Goal: Information Seeking & Learning: Find specific page/section

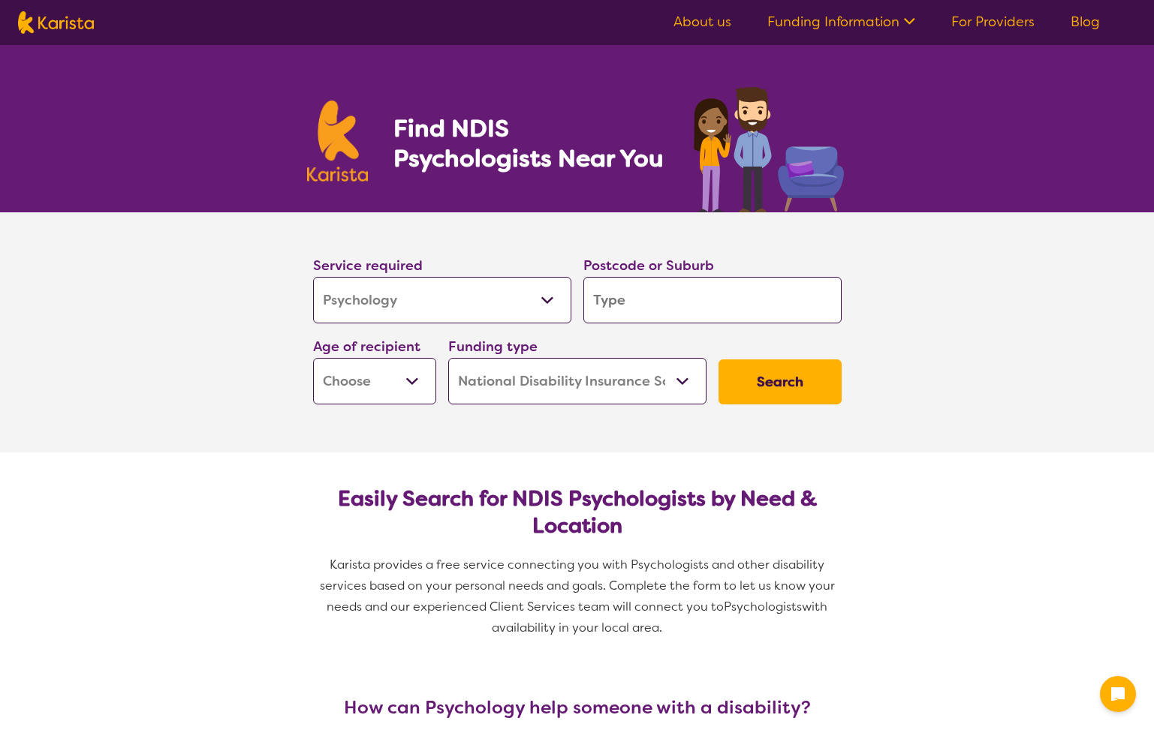
select select "Psychology"
select select "NDIS"
select select "Psychology"
select select "NDIS"
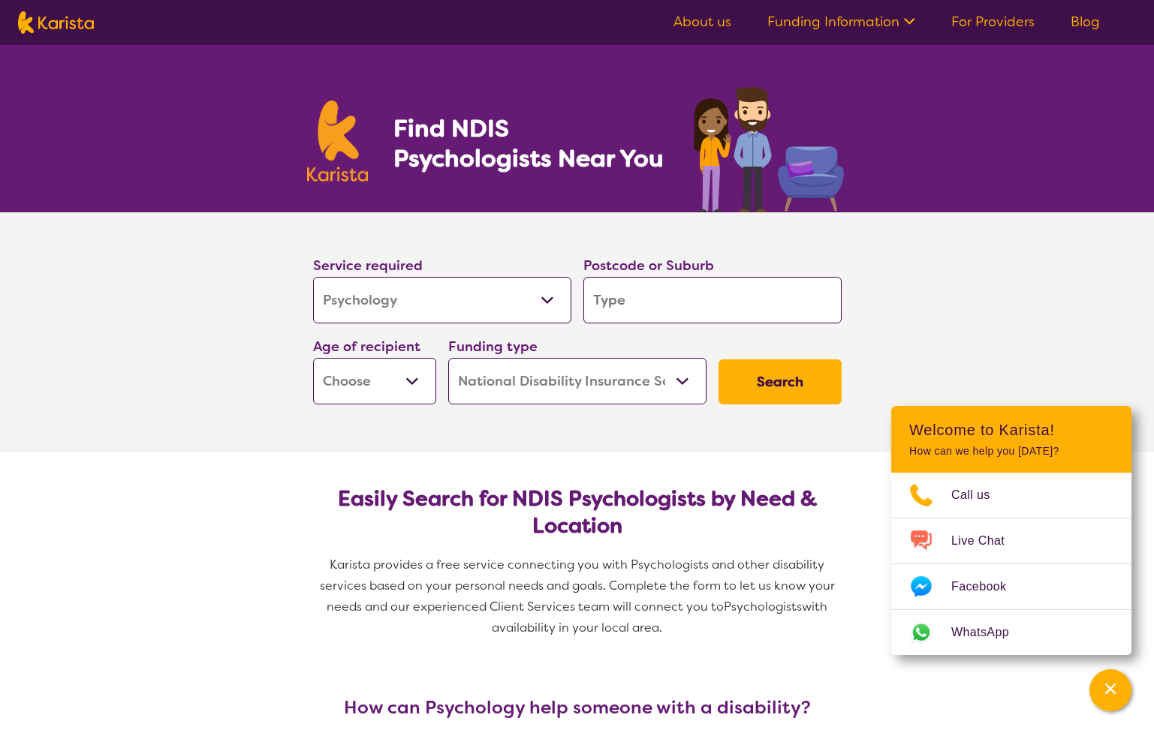
select select "Allied Health Assistant"
click at [639, 308] on input "search" at bounding box center [712, 300] width 258 height 47
type input "m"
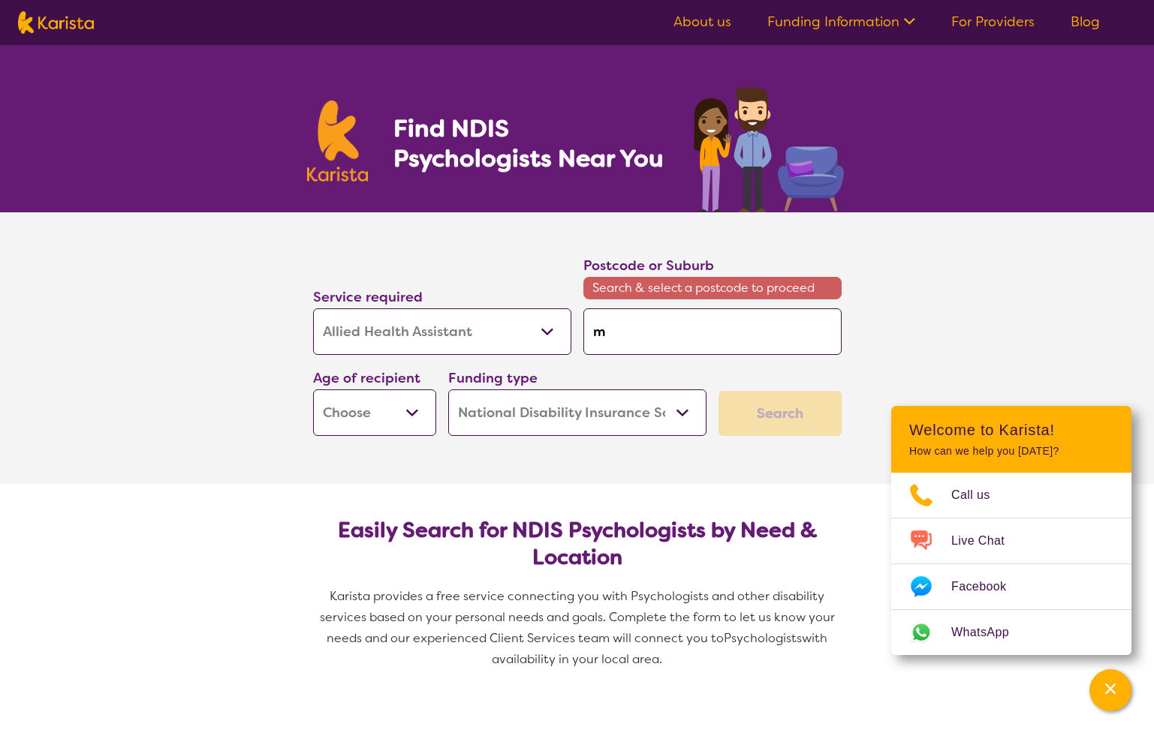
type input "mo"
type input "moo"
type input "moor"
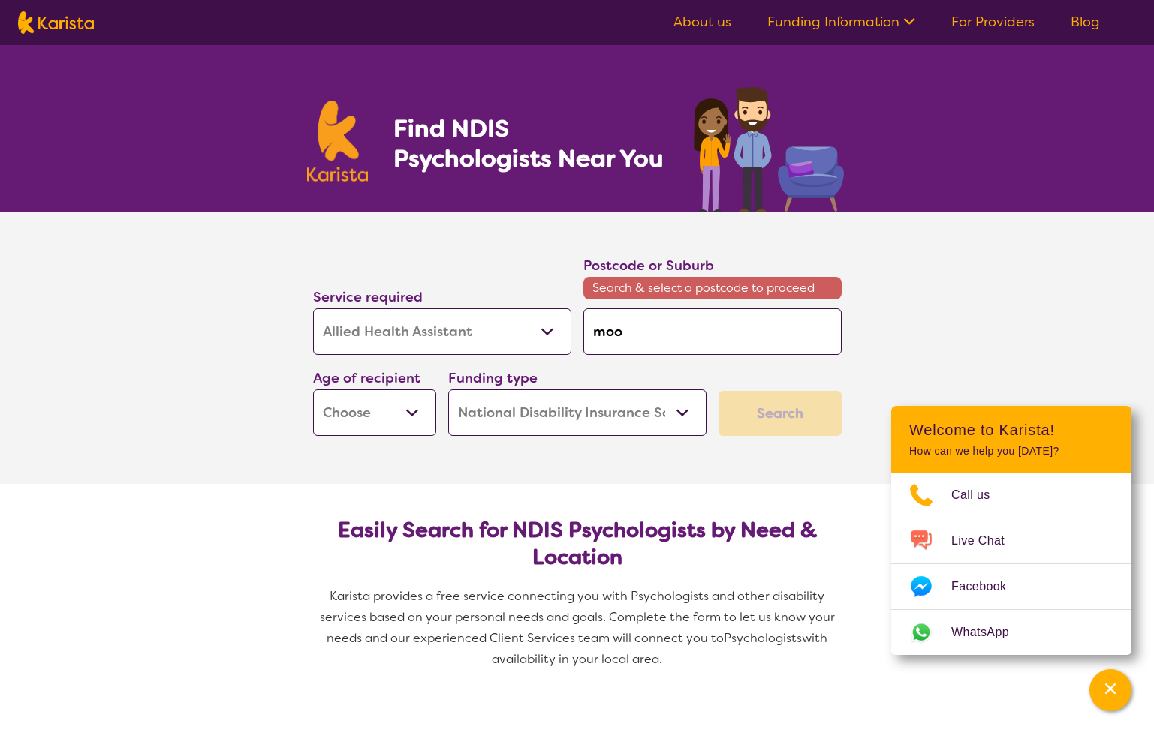
type input "moor"
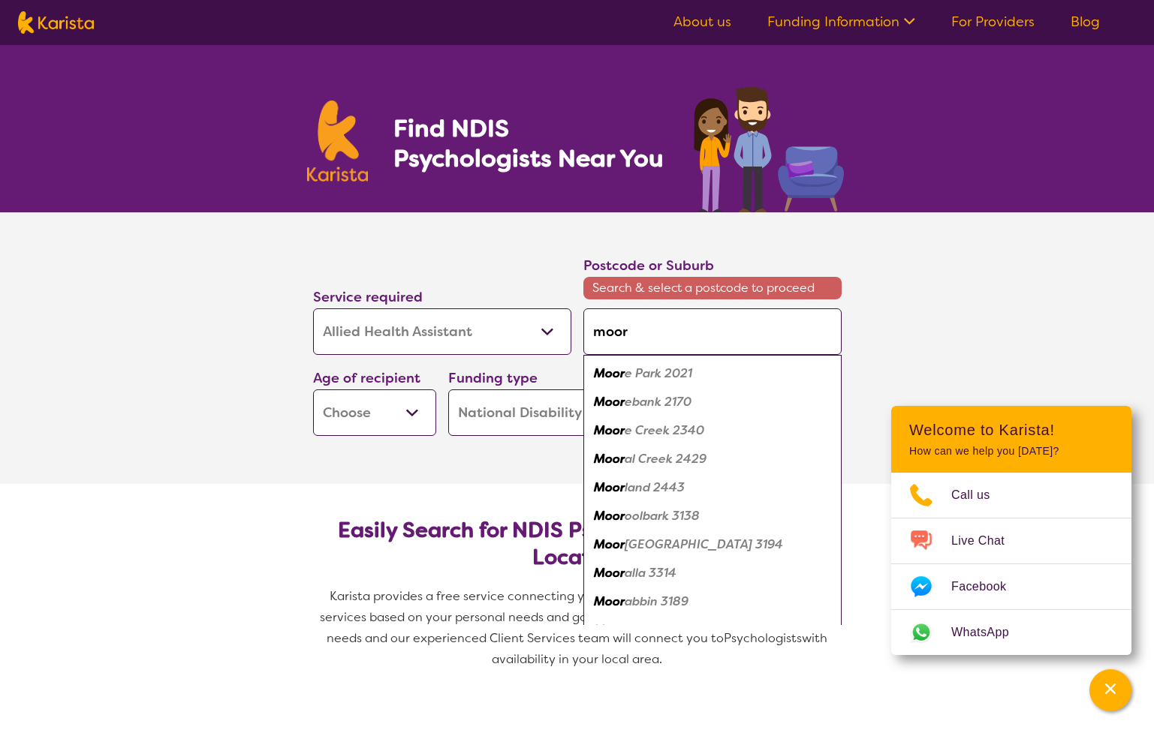
type input "moora"
type input "mooral"
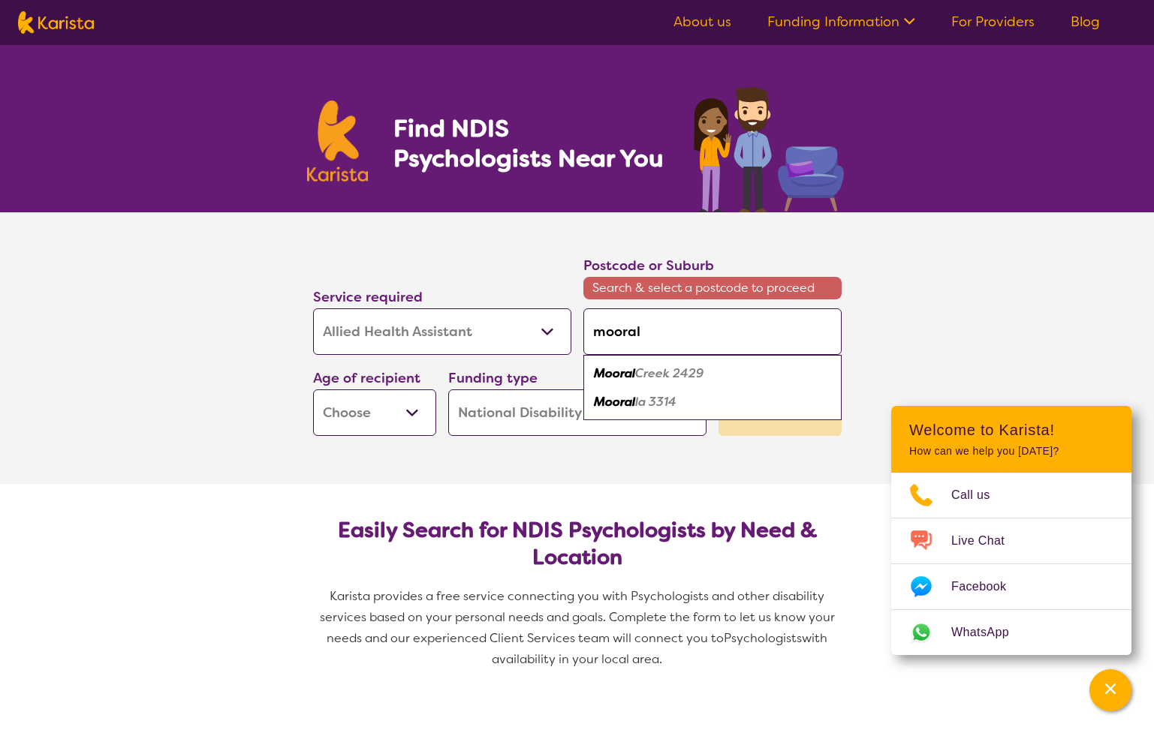
type input "moora"
type input "moor"
type input "mooro"
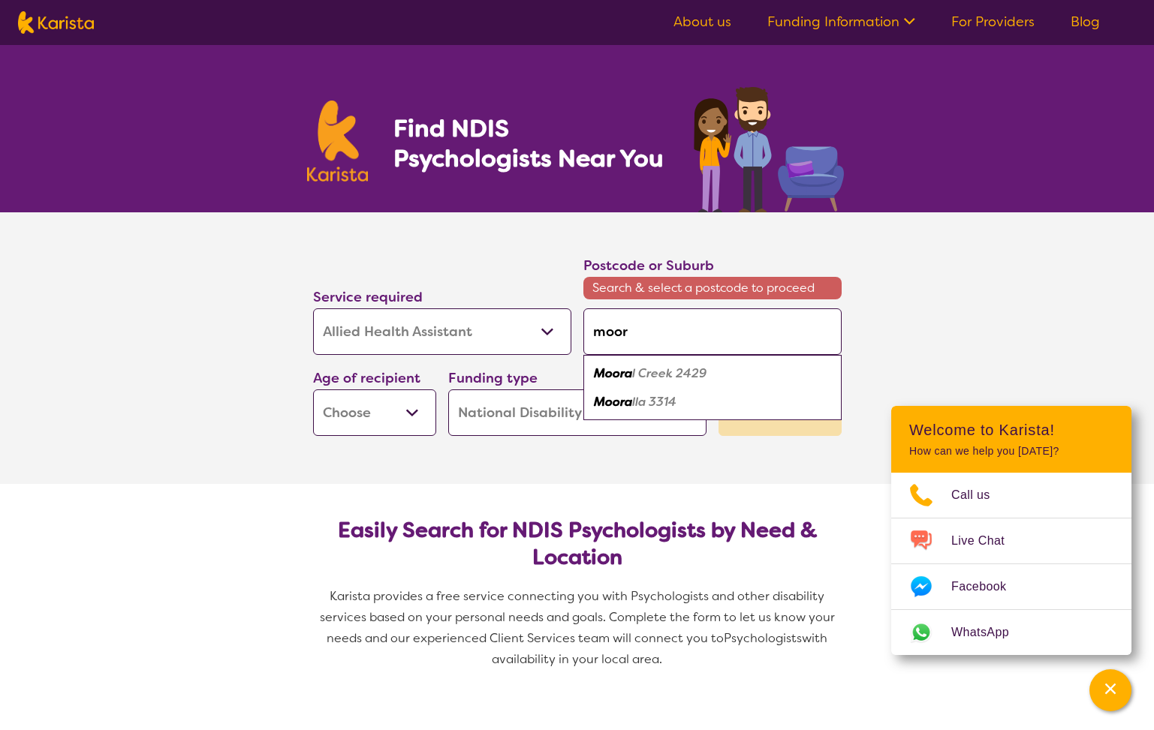
type input "mooro"
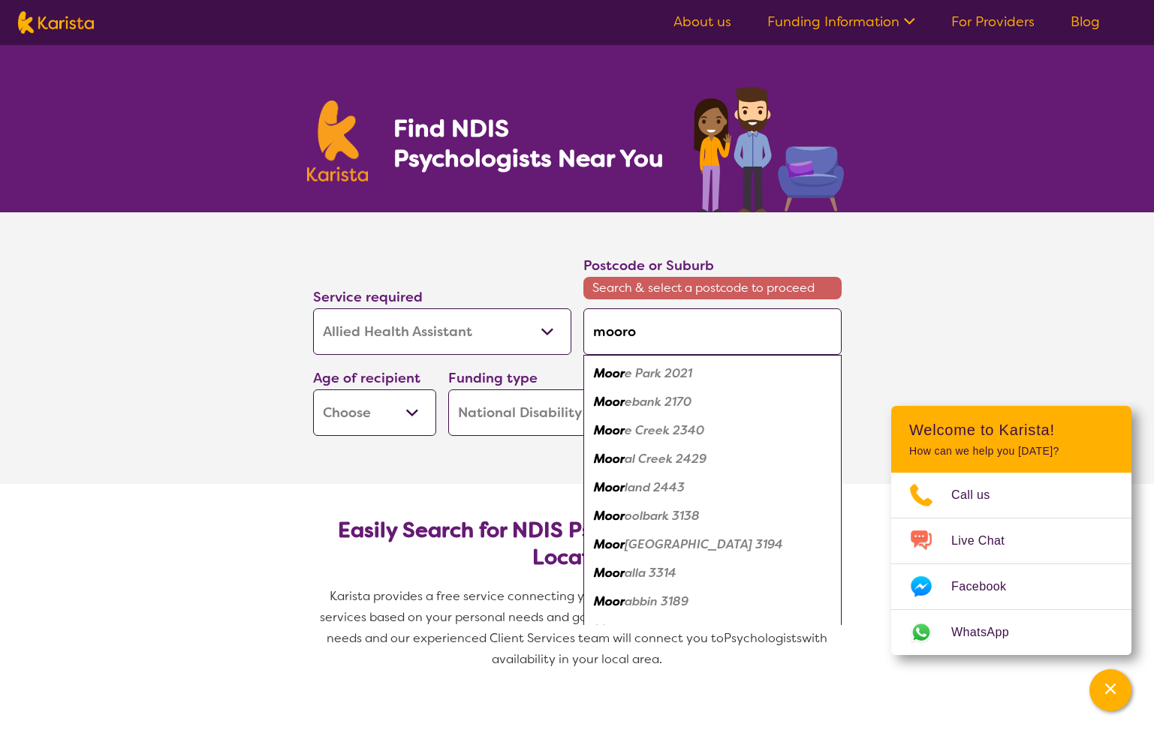
type input "mooroo"
type input "moorool"
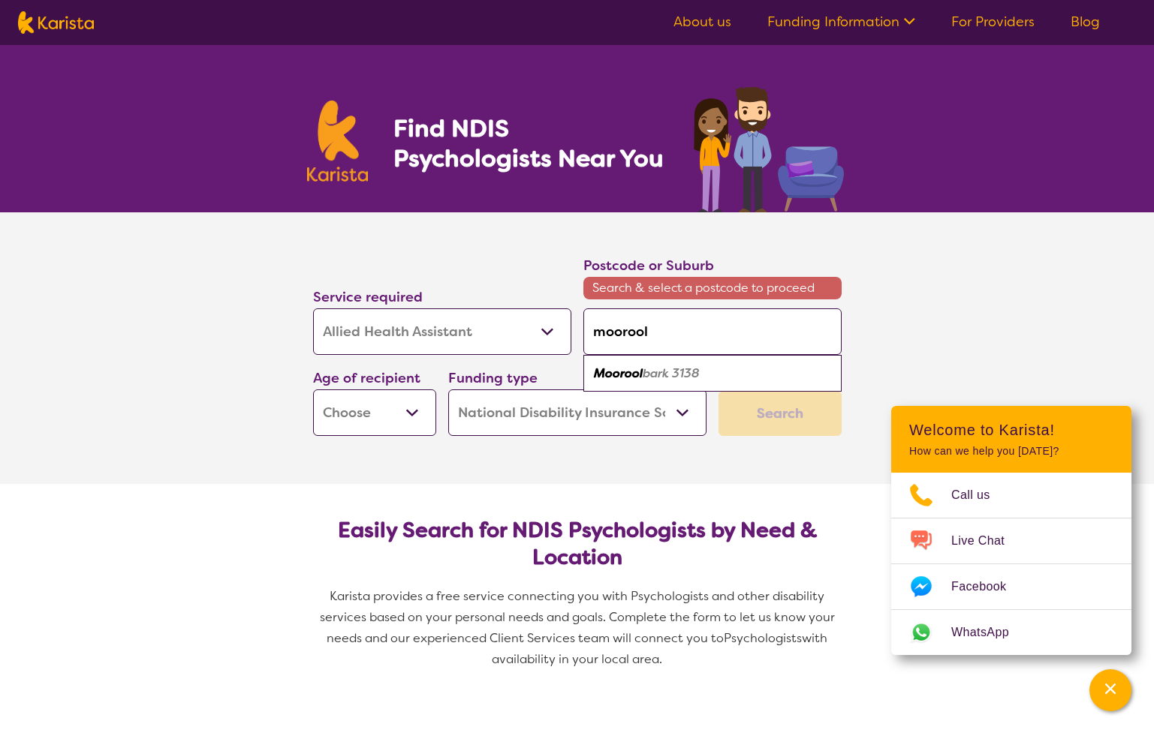
type input "Mooroolbark"
drag, startPoint x: 639, startPoint y: 308, endPoint x: 672, endPoint y: 368, distance: 68.5
click at [672, 368] on em "bark 3138" at bounding box center [671, 374] width 57 height 16
type input "3138"
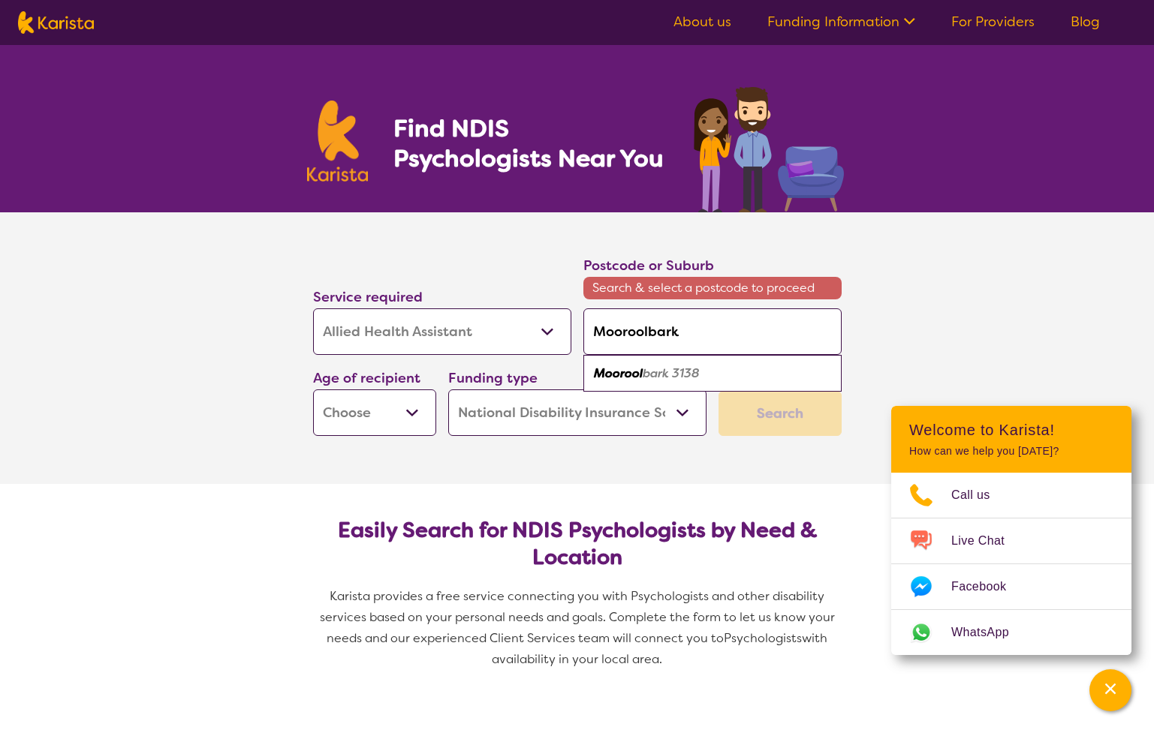
type input "3138"
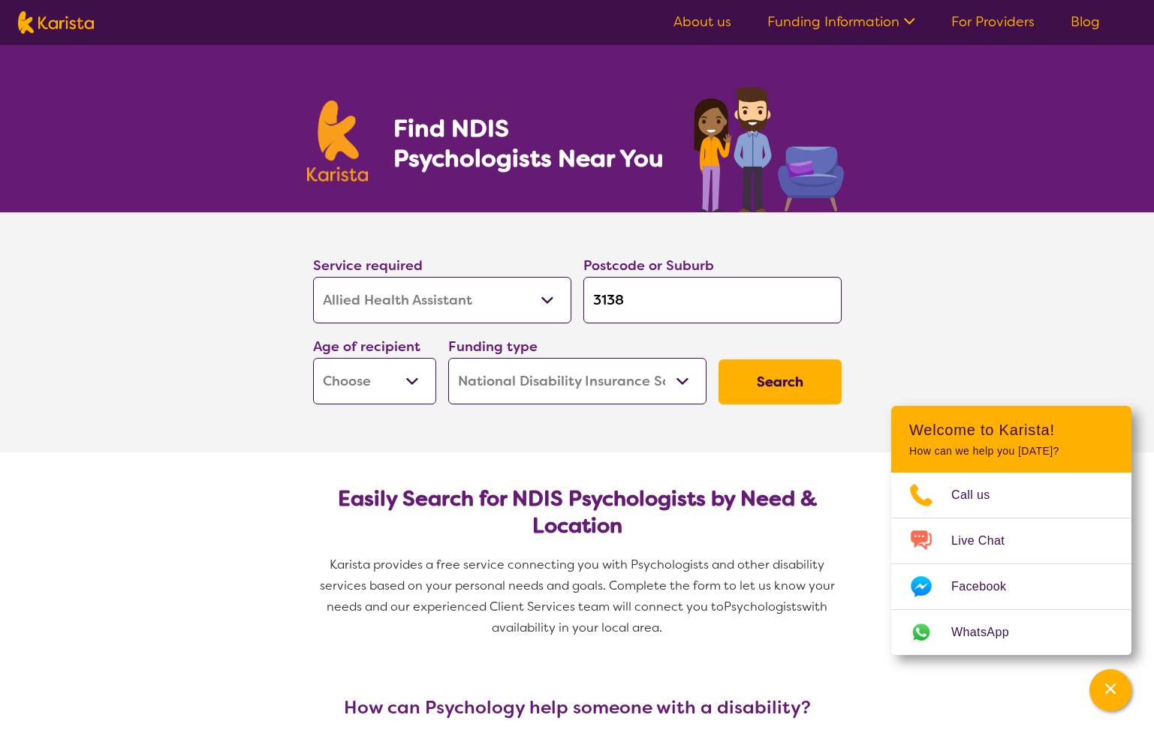
select select "AD"
drag, startPoint x: 811, startPoint y: 378, endPoint x: 599, endPoint y: 390, distance: 212.0
click at [599, 390] on div "Service required Allied Health Assistant Assessment ([MEDICAL_DATA] or [MEDICAL…" at bounding box center [577, 329] width 541 height 162
click at [774, 382] on button "Search" at bounding box center [779, 382] width 123 height 45
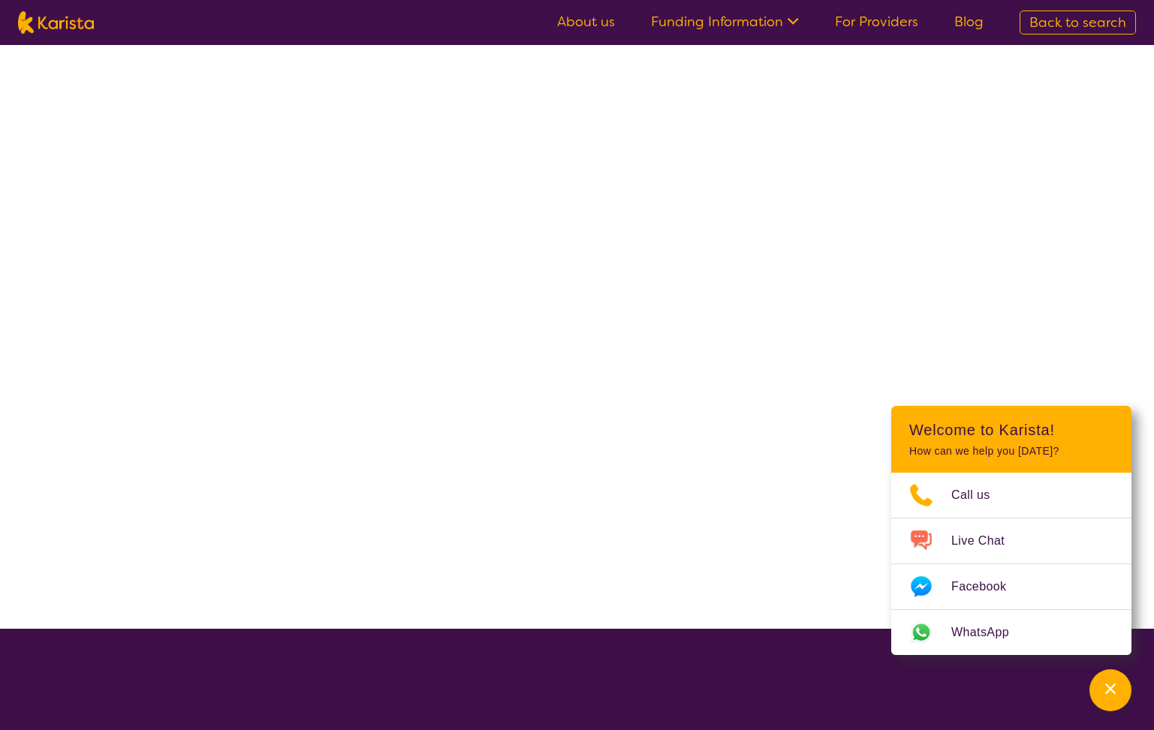
select select "NDIS"
select select "Allied Health Assistant"
select select "AD"
